Goal: Task Accomplishment & Management: Manage account settings

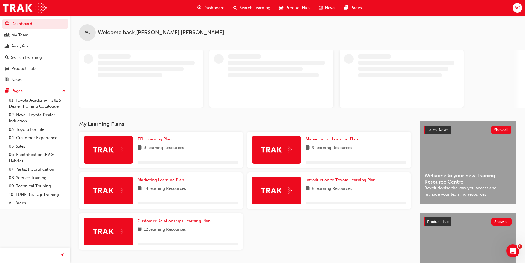
click at [520, 7] on span "AC" at bounding box center [518, 8] width 6 height 6
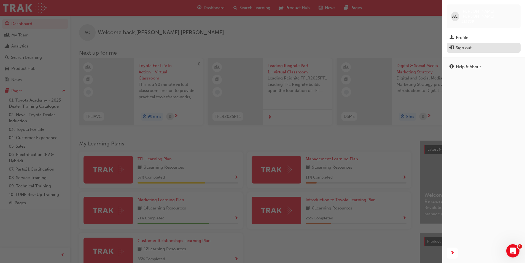
click at [474, 44] on div "Sign out" at bounding box center [484, 47] width 68 height 7
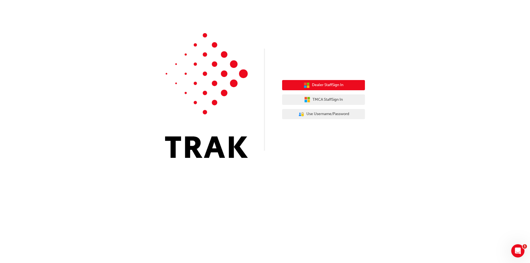
click at [331, 88] on span "Dealer Staff Sign In" at bounding box center [327, 85] width 31 height 6
